Goal: Navigation & Orientation: Find specific page/section

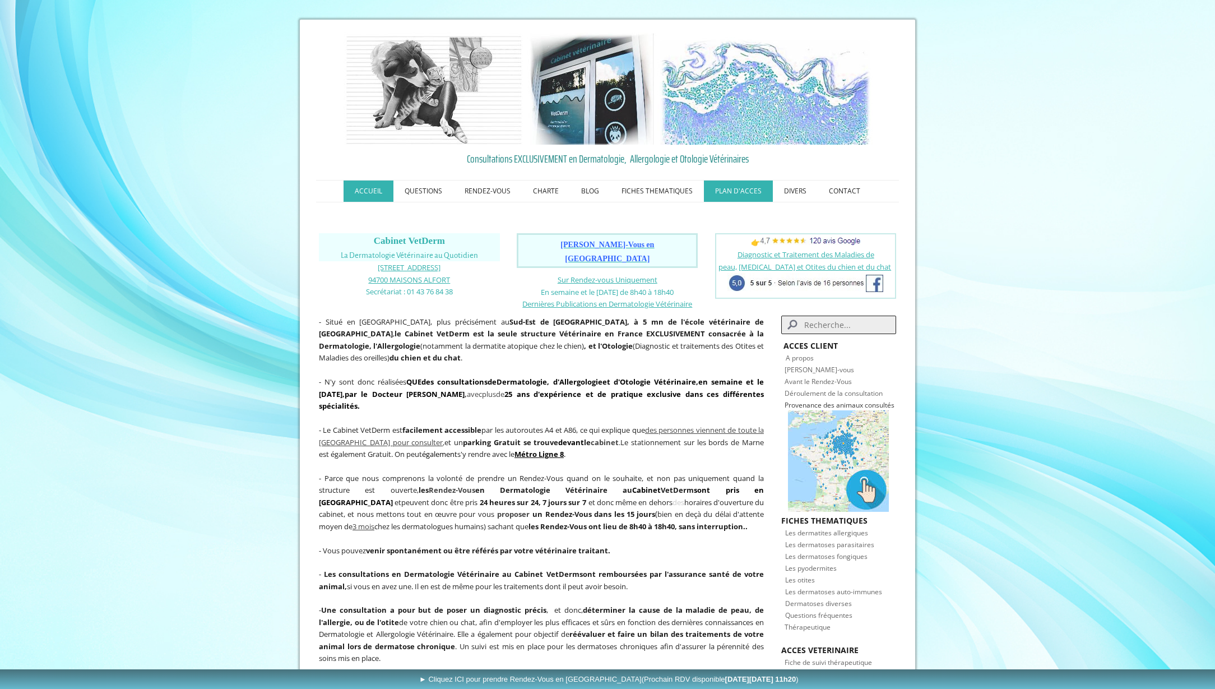
click at [740, 189] on link "PLAN D'ACCES" at bounding box center [738, 190] width 69 height 21
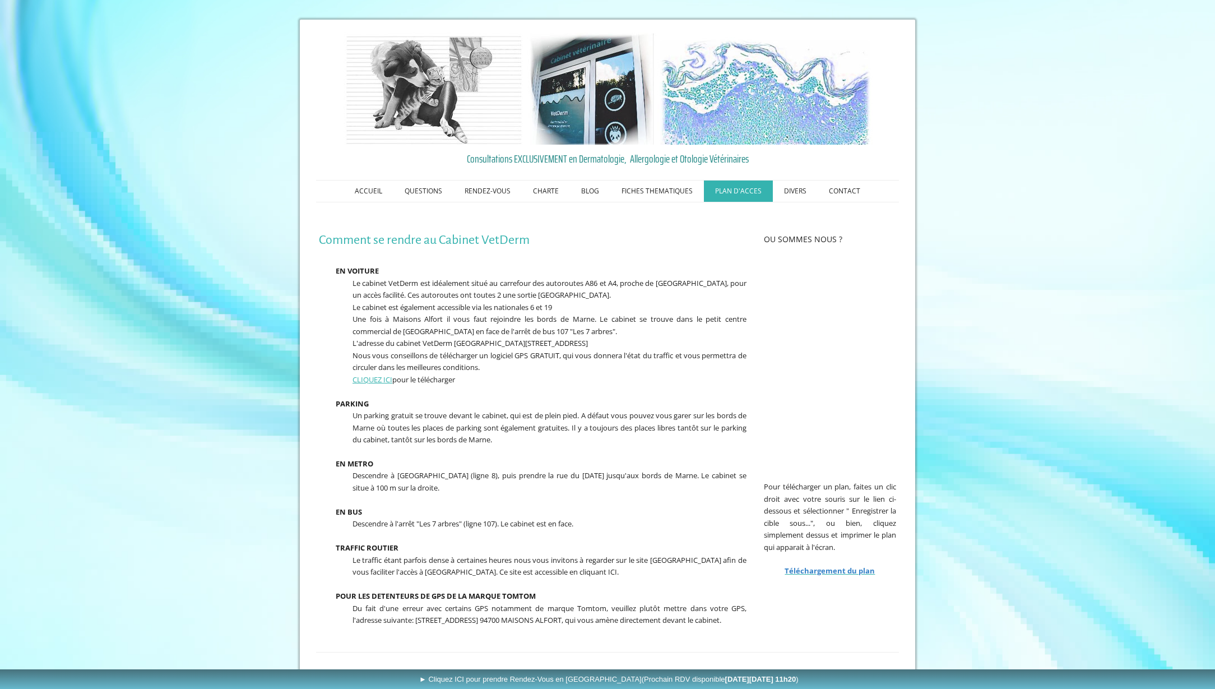
scroll to position [53, 0]
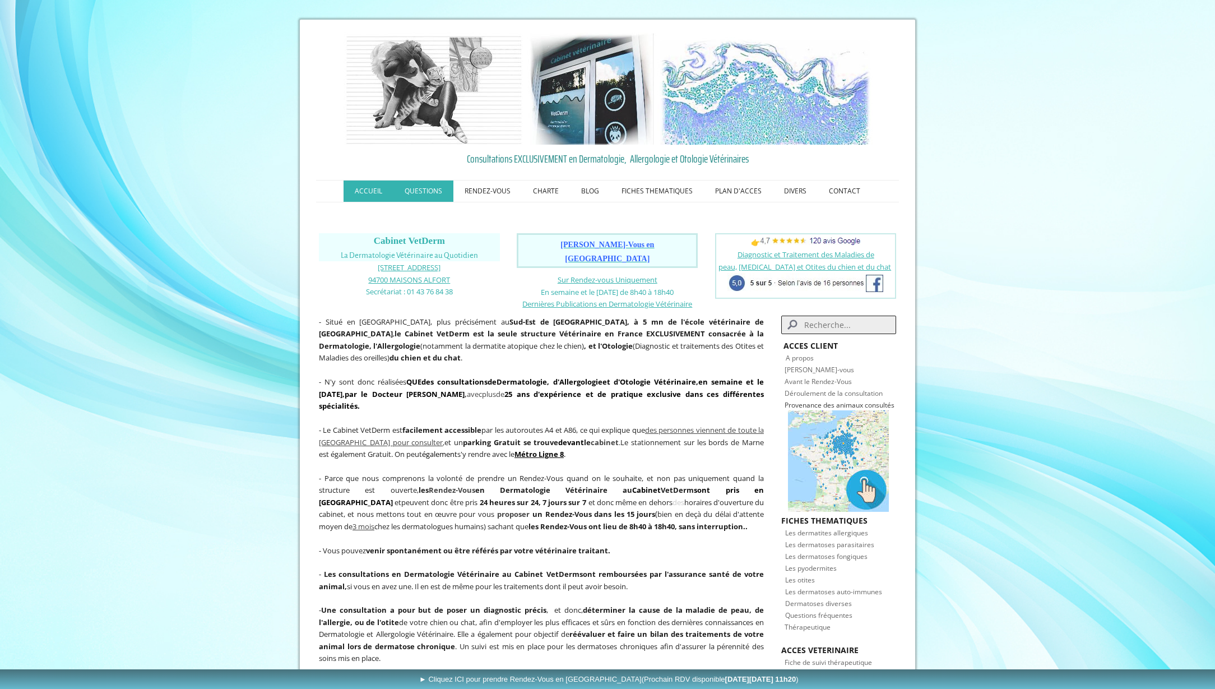
click at [429, 194] on link "QUESTIONS" at bounding box center [423, 190] width 60 height 21
